Goal: Task Accomplishment & Management: Use online tool/utility

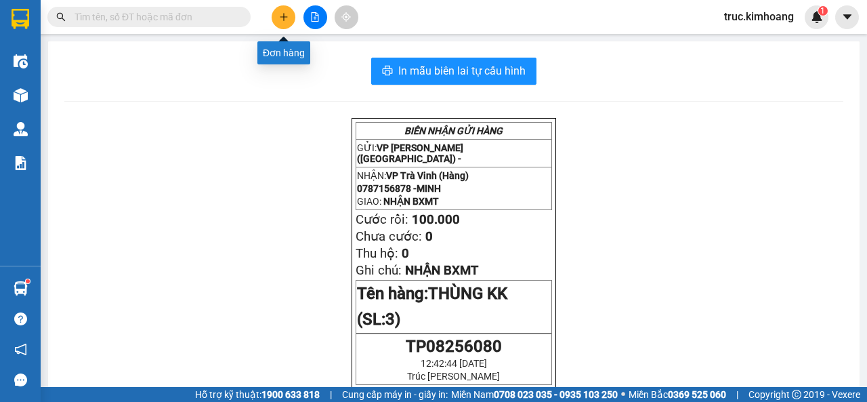
click at [276, 21] on button at bounding box center [284, 17] width 24 height 24
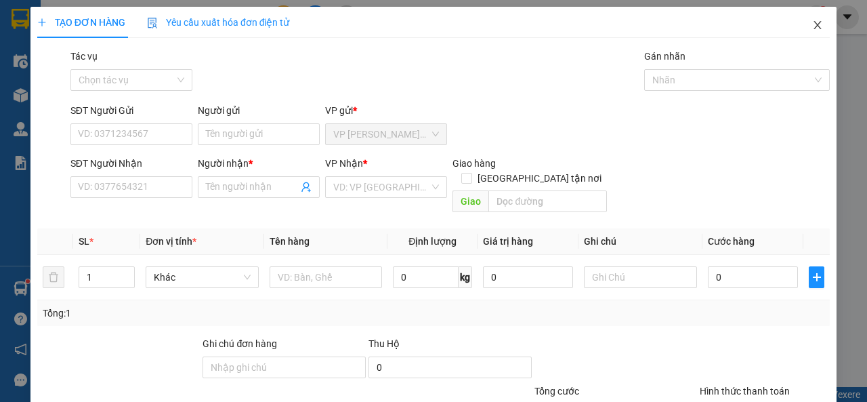
click at [817, 28] on span "Close" at bounding box center [818, 26] width 38 height 38
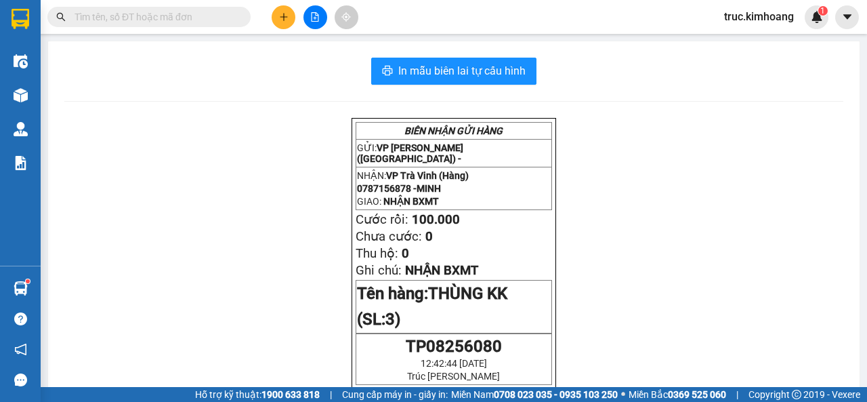
click at [232, 23] on input "text" at bounding box center [155, 16] width 160 height 15
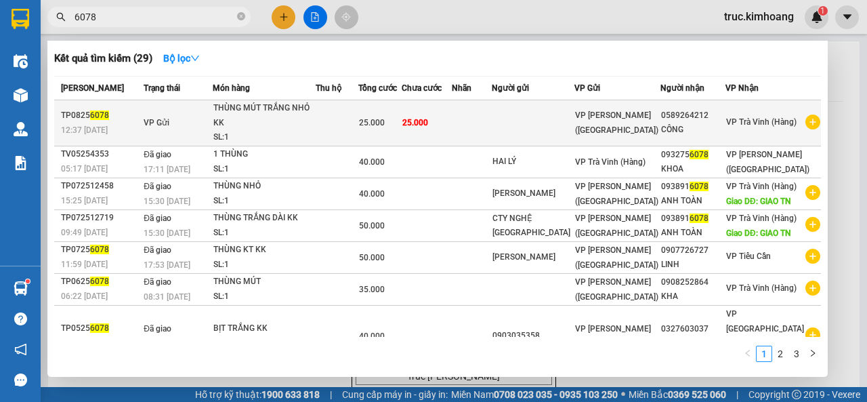
type input "6078"
click at [451, 135] on td "25.000" at bounding box center [426, 123] width 49 height 46
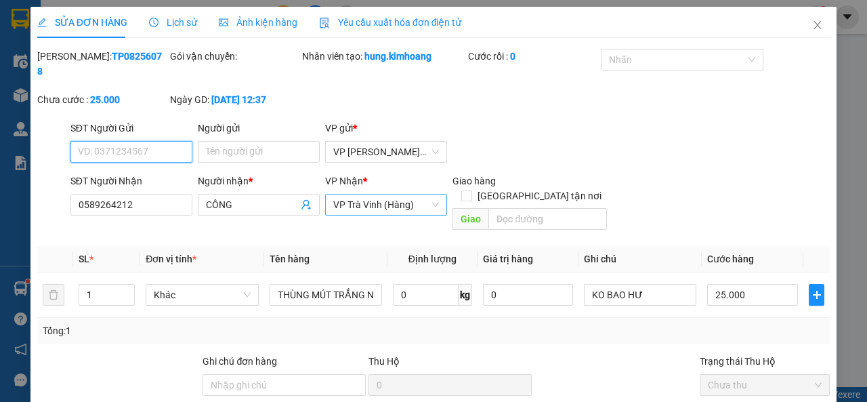
click at [390, 208] on span "VP Trà Vinh (Hàng)" at bounding box center [386, 205] width 106 height 20
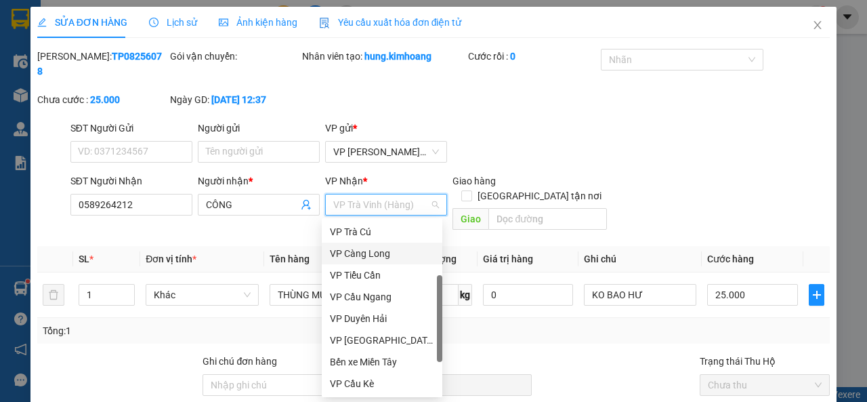
scroll to position [108, 0]
click at [381, 249] on div "VP Càng Long" at bounding box center [382, 253] width 104 height 15
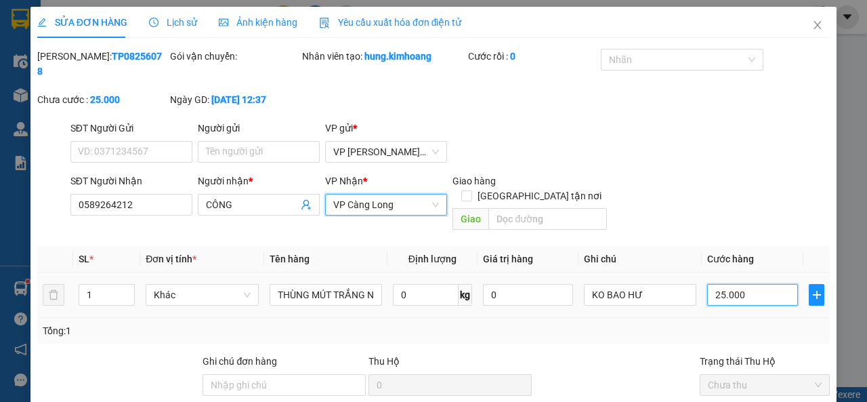
click at [743, 284] on input "25.000" at bounding box center [753, 295] width 91 height 22
type input "3"
type input "35"
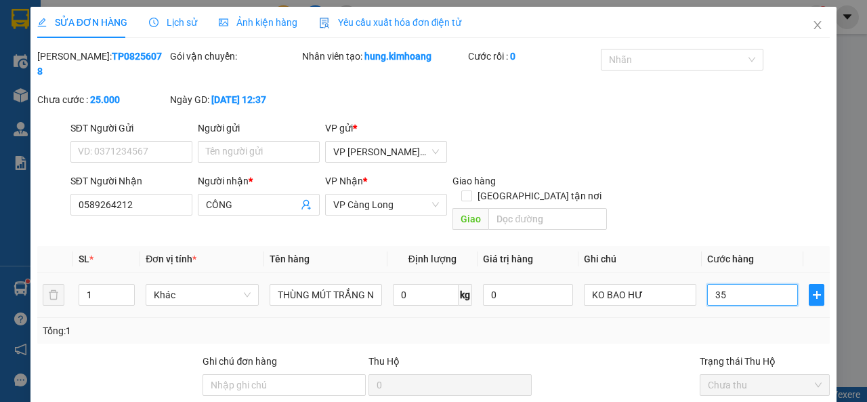
type input "35"
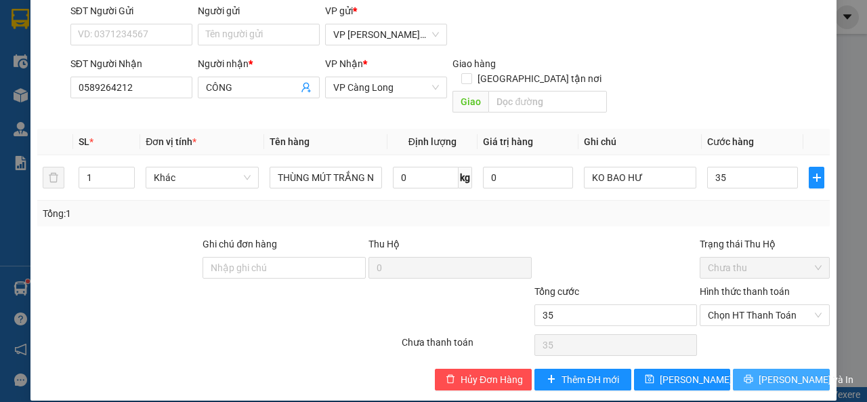
type input "35.000"
click at [741, 369] on button "[PERSON_NAME] và In" at bounding box center [781, 380] width 97 height 22
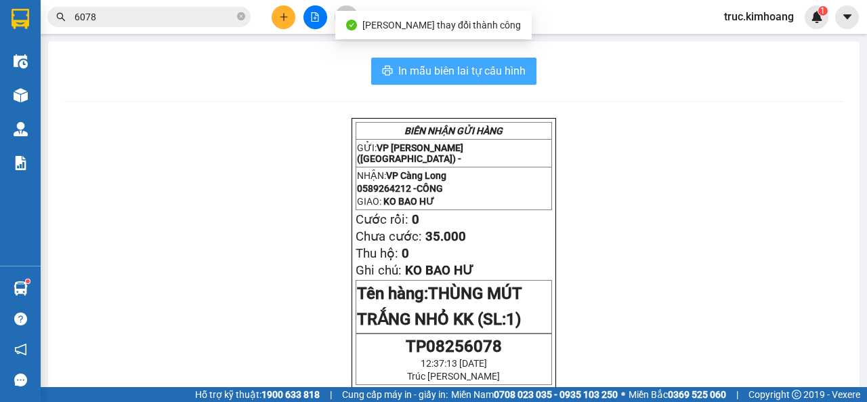
click at [401, 68] on span "In mẫu biên lai tự cấu hình" at bounding box center [462, 70] width 127 height 17
click at [405, 68] on span "In mẫu biên lai tự cấu hình" at bounding box center [462, 70] width 127 height 17
